Goal: Task Accomplishment & Management: Use online tool/utility

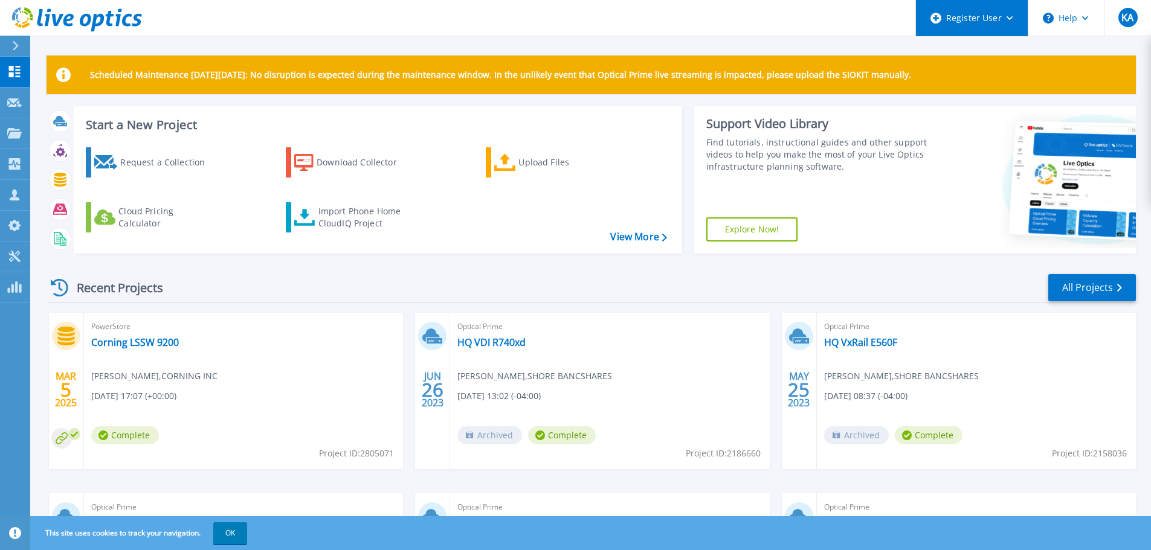
click at [1003, 19] on div "Register User" at bounding box center [972, 18] width 112 height 36
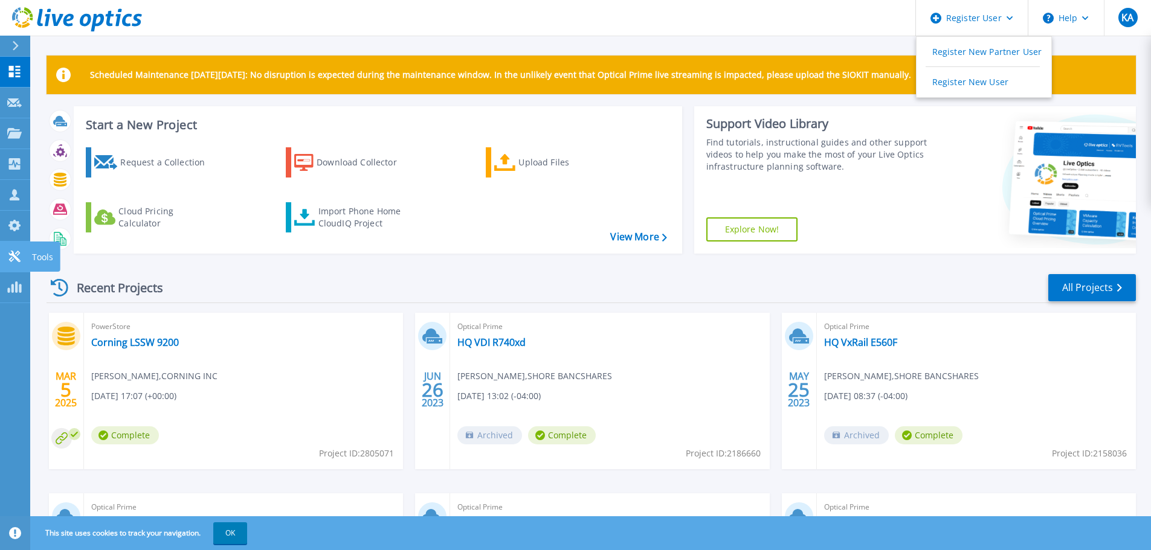
click at [19, 262] on icon at bounding box center [13, 256] width 11 height 11
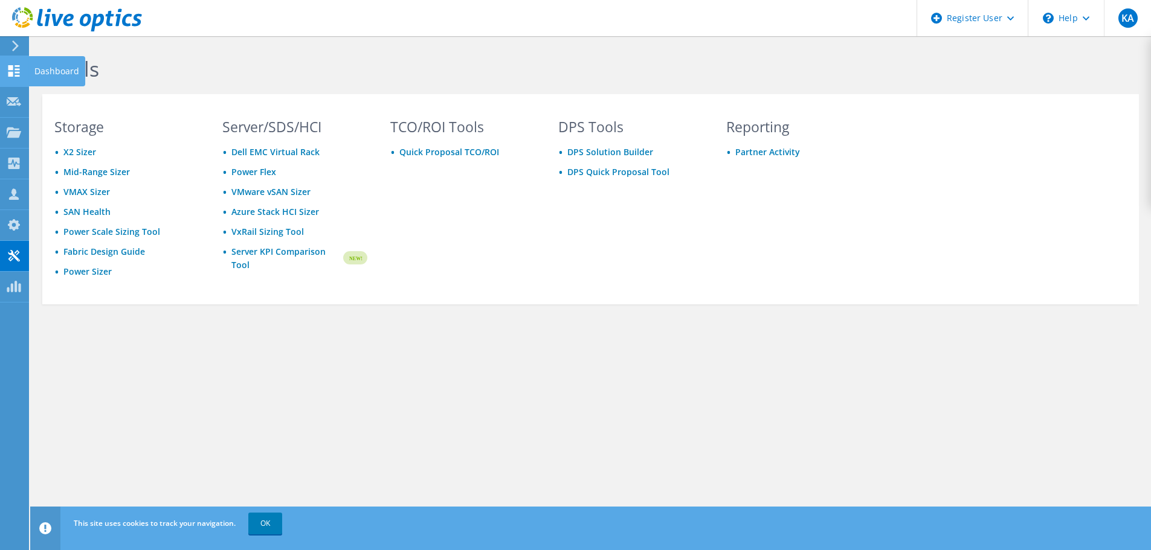
click at [17, 74] on icon at bounding box center [14, 70] width 15 height 11
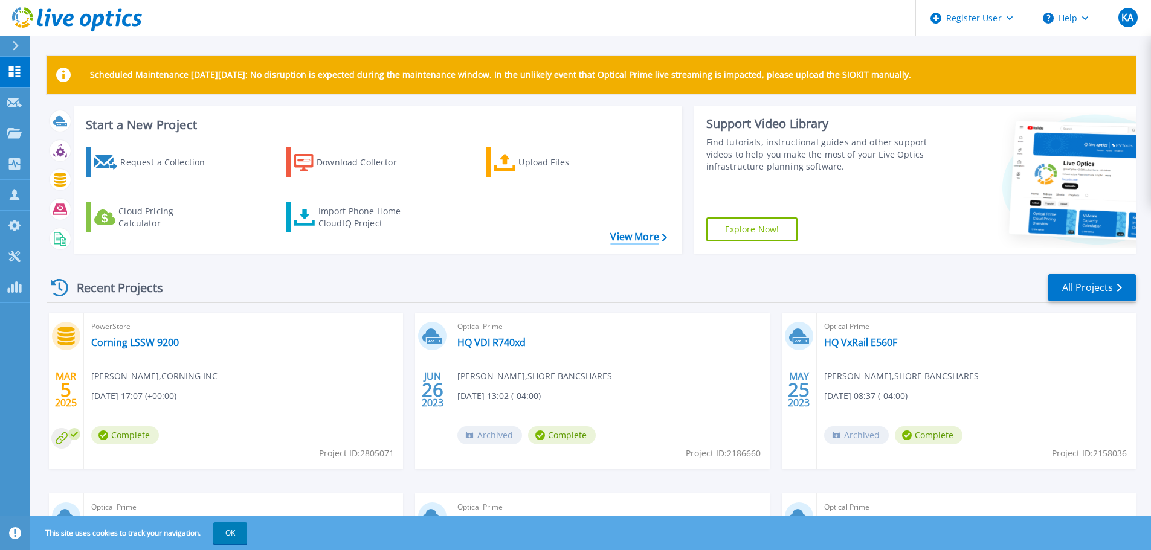
click at [656, 239] on link "View More" at bounding box center [638, 236] width 56 height 11
